Goal: Find specific page/section: Find specific page/section

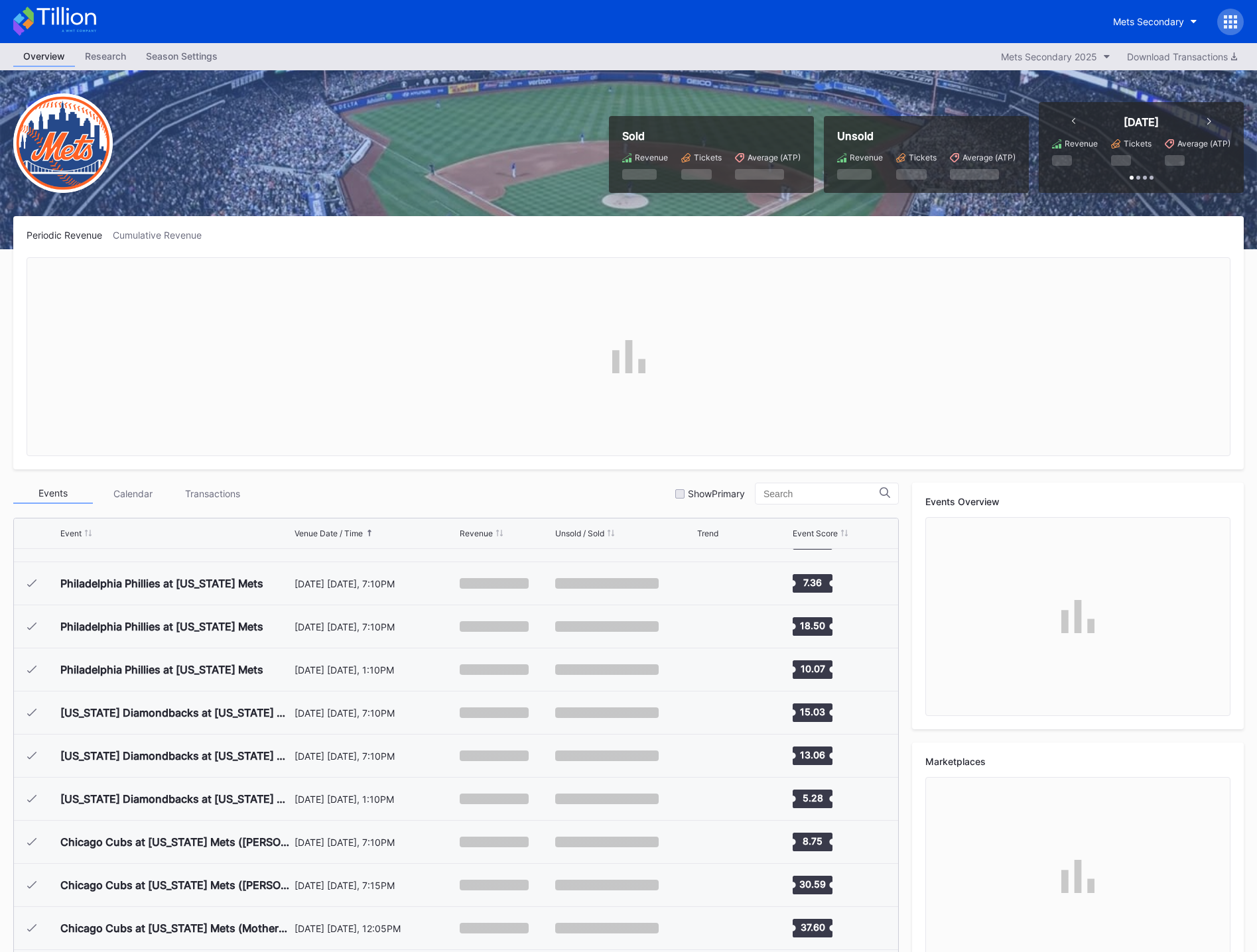
scroll to position [2931, 0]
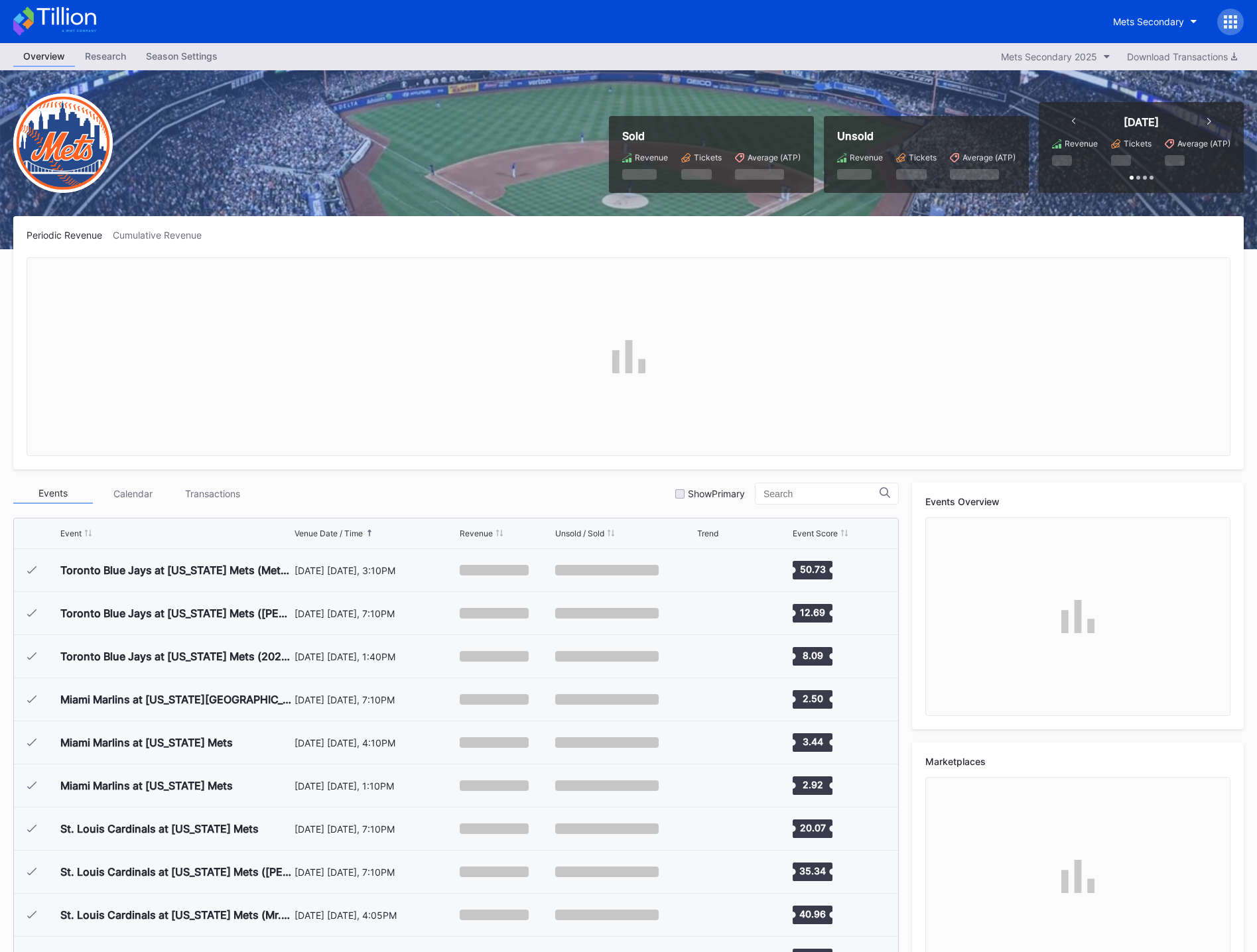
scroll to position [2931, 0]
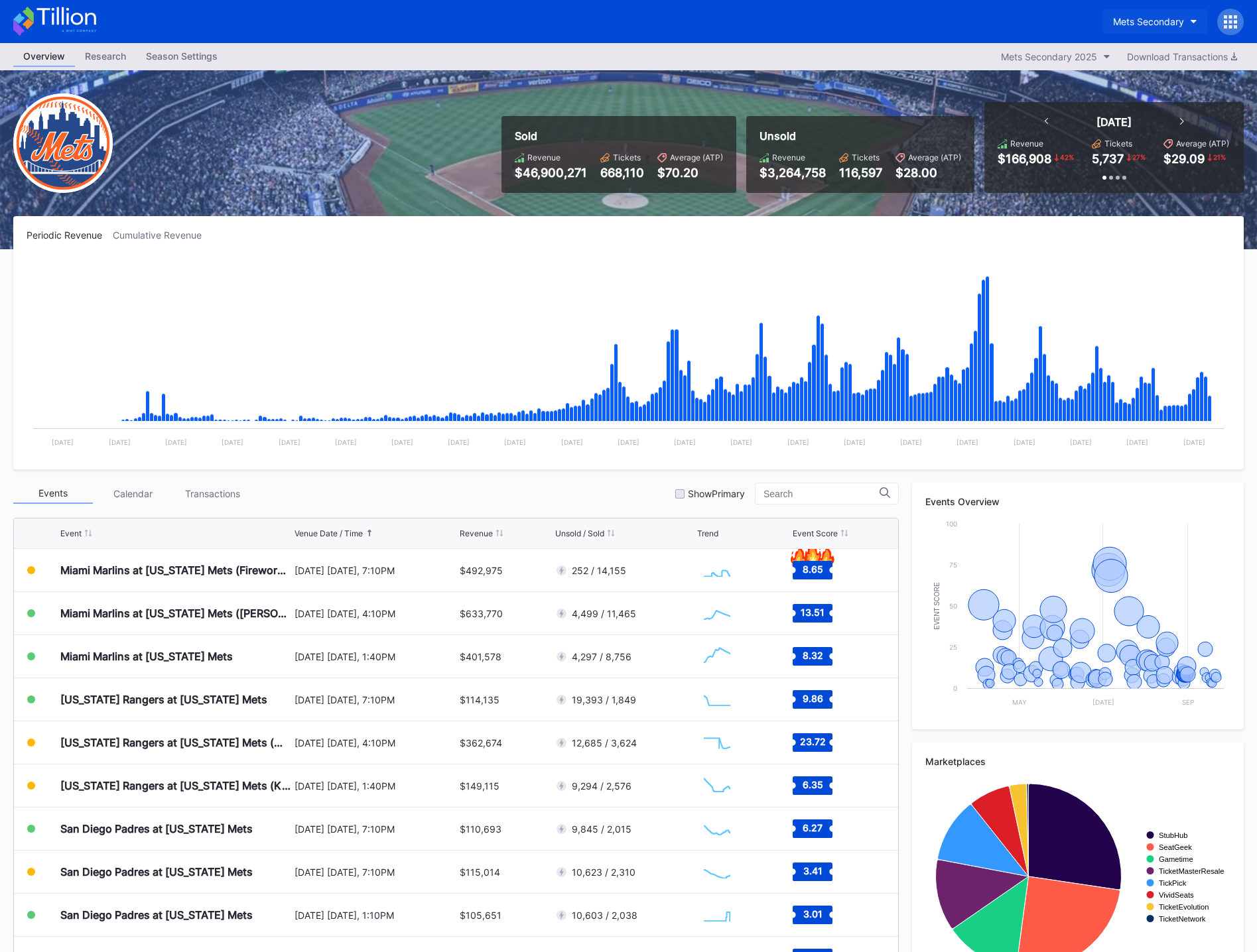
click at [1165, 19] on div "Mets Secondary" at bounding box center [1148, 22] width 71 height 11
click at [1142, 85] on div "Mets Primary" at bounding box center [1140, 83] width 57 height 11
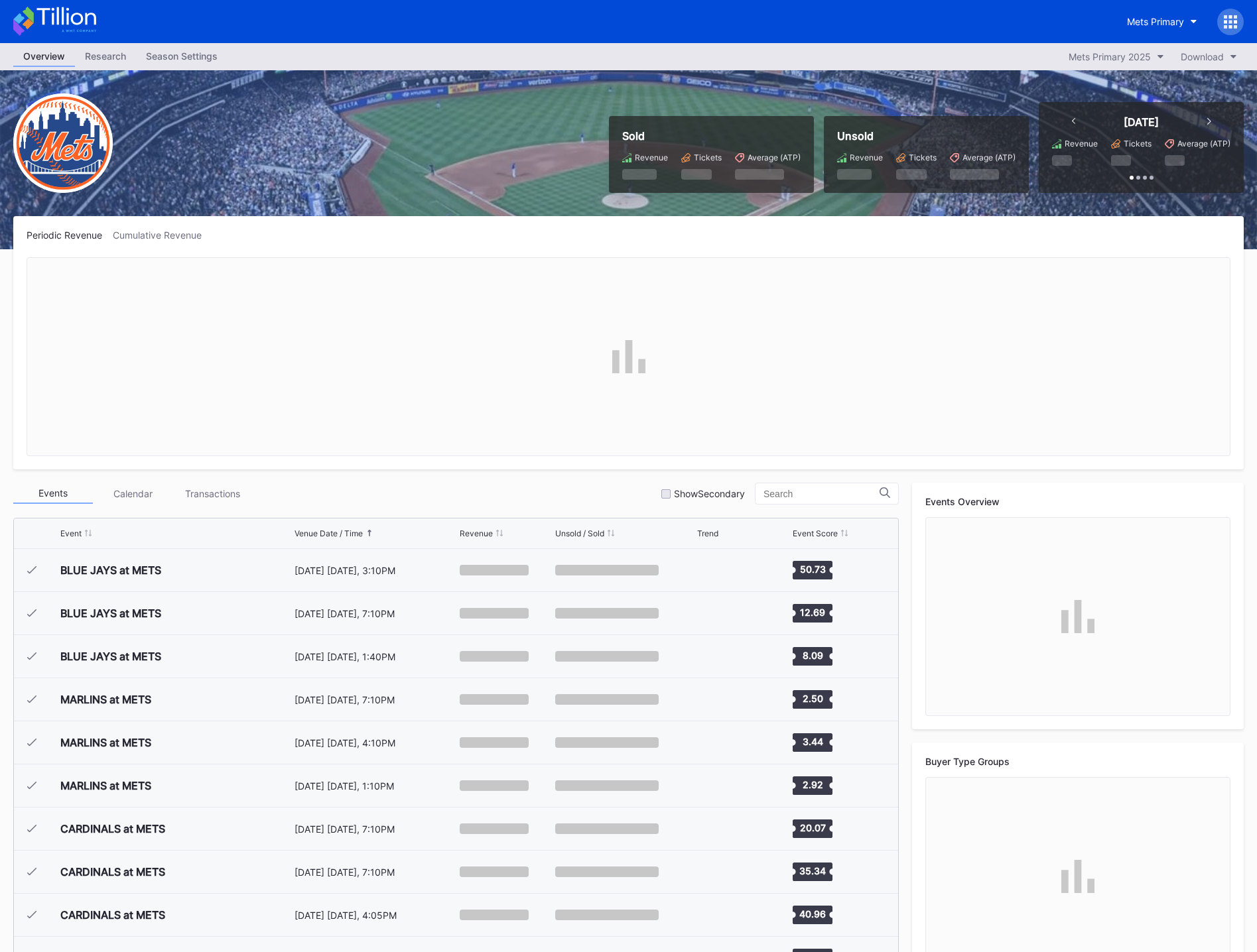
scroll to position [2931, 0]
